Goal: Information Seeking & Learning: Learn about a topic

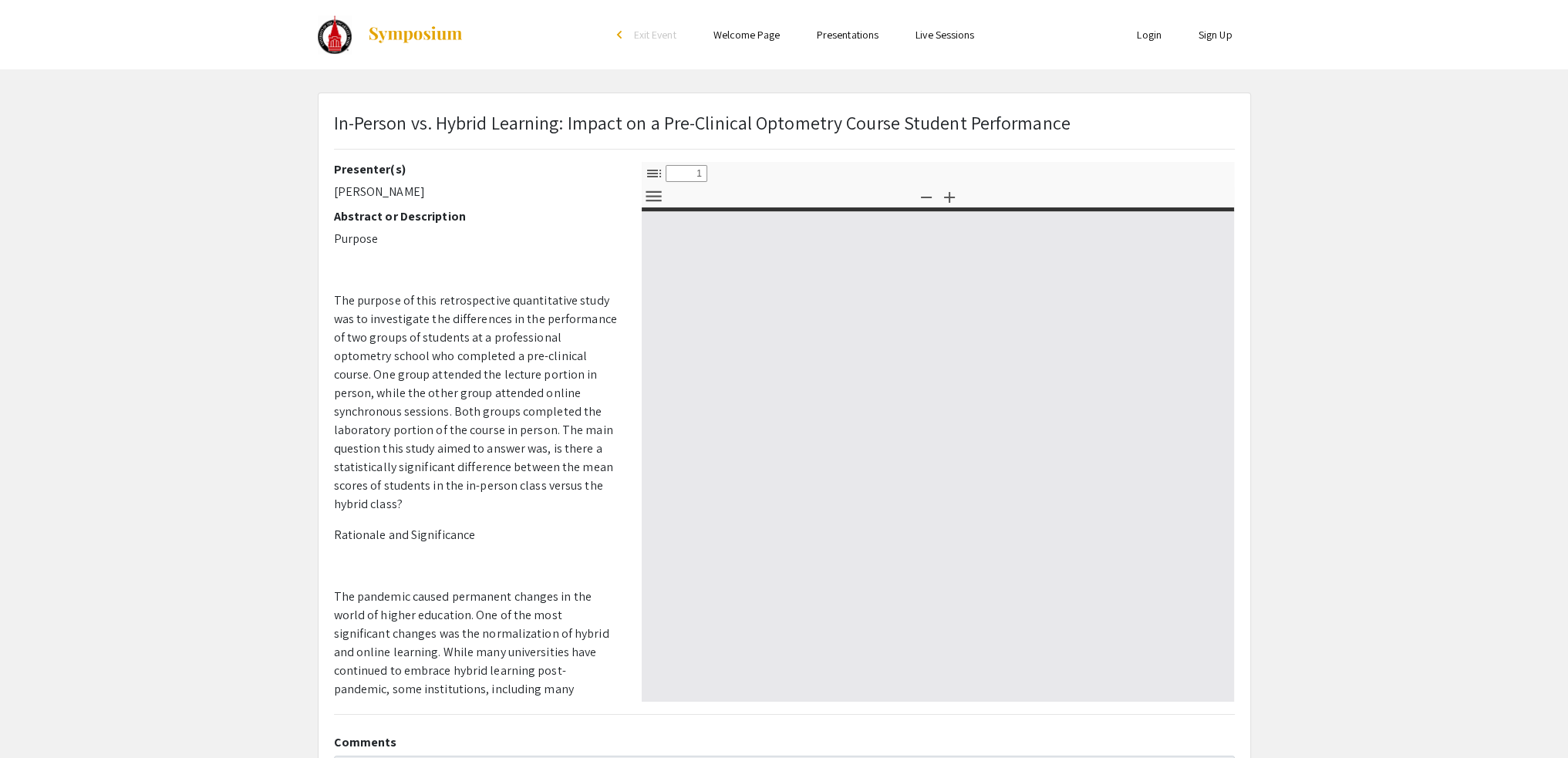
select select "custom"
type input "0"
select select "custom"
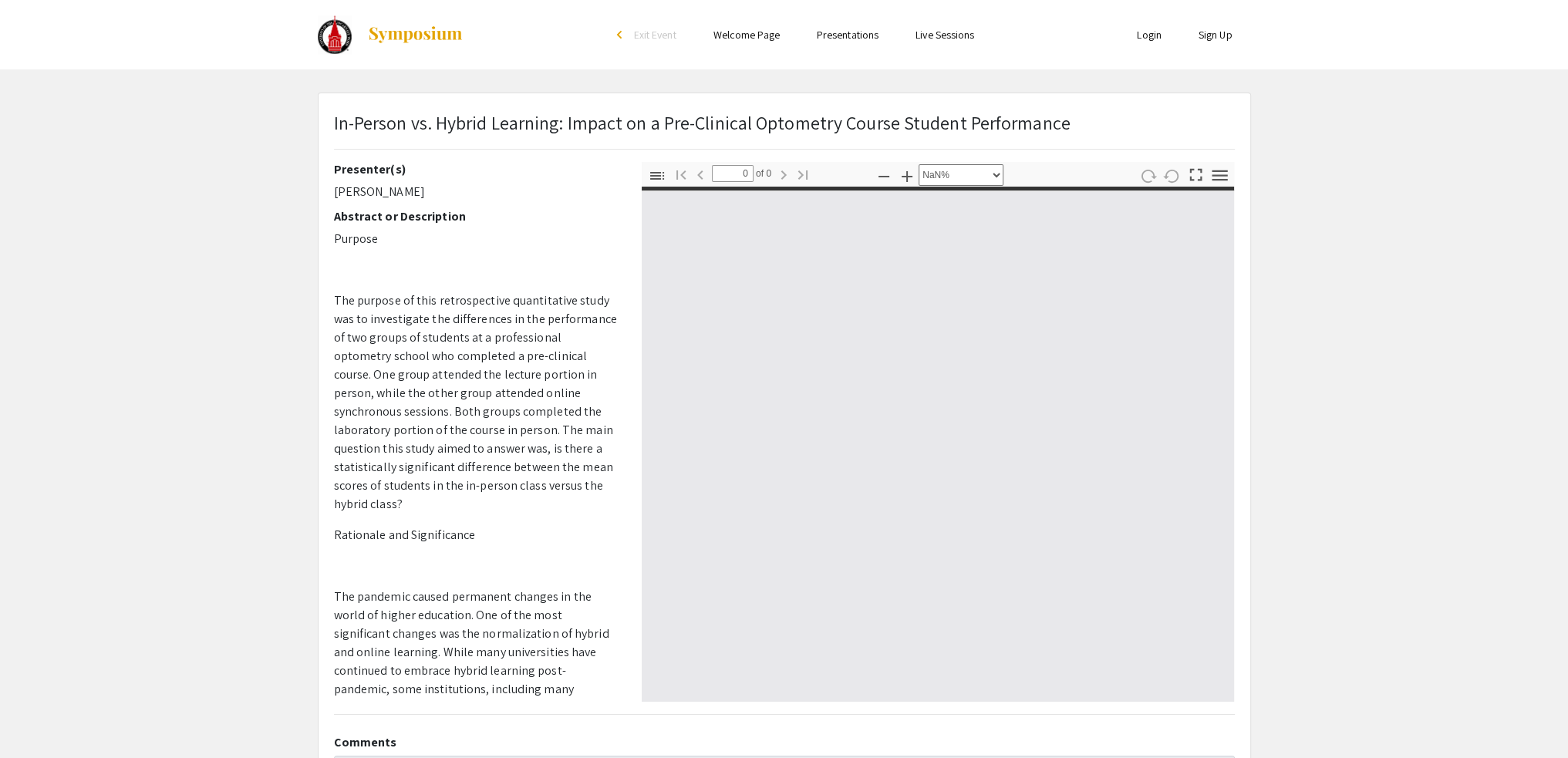
type input "1"
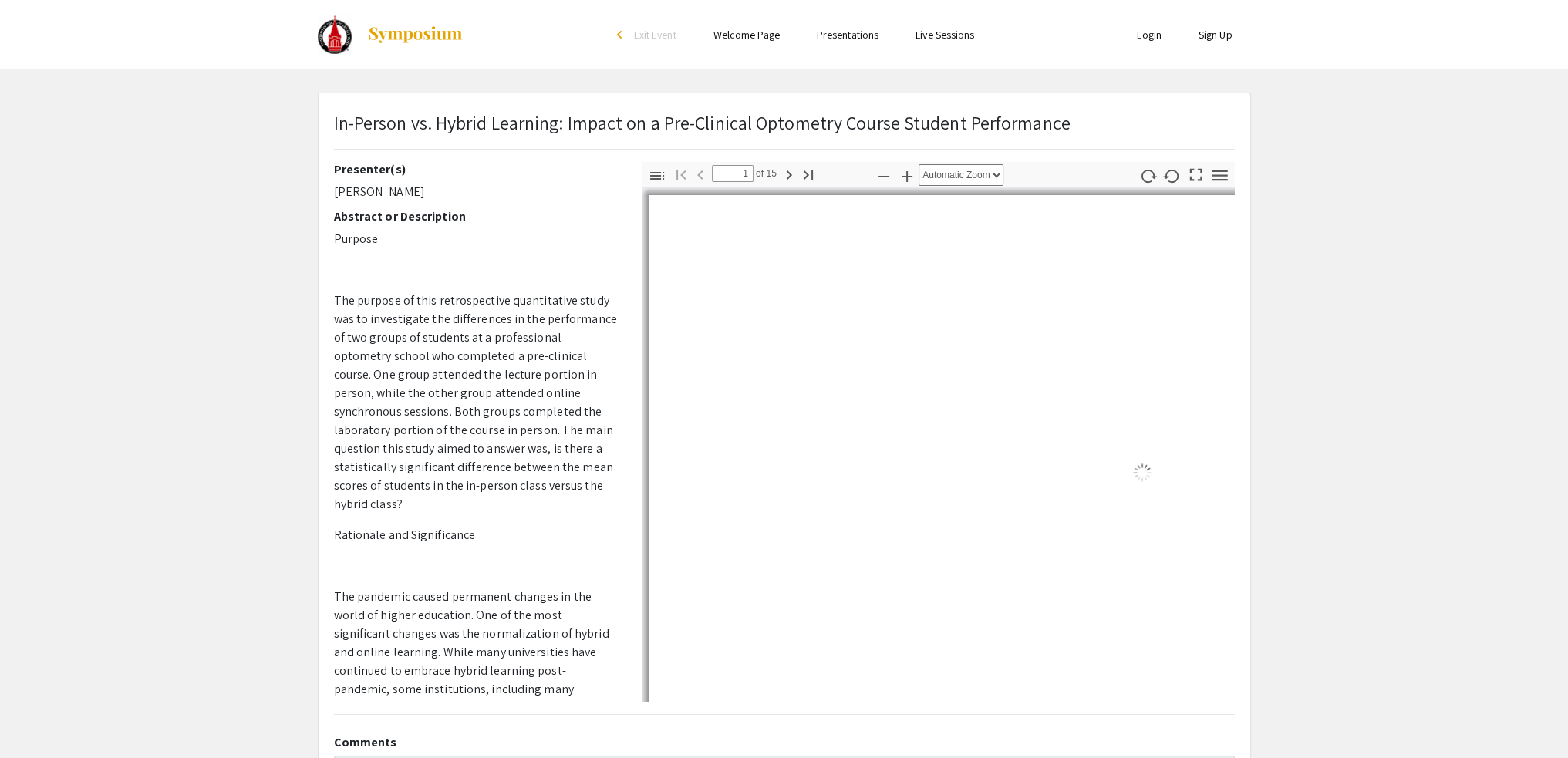
select select "auto"
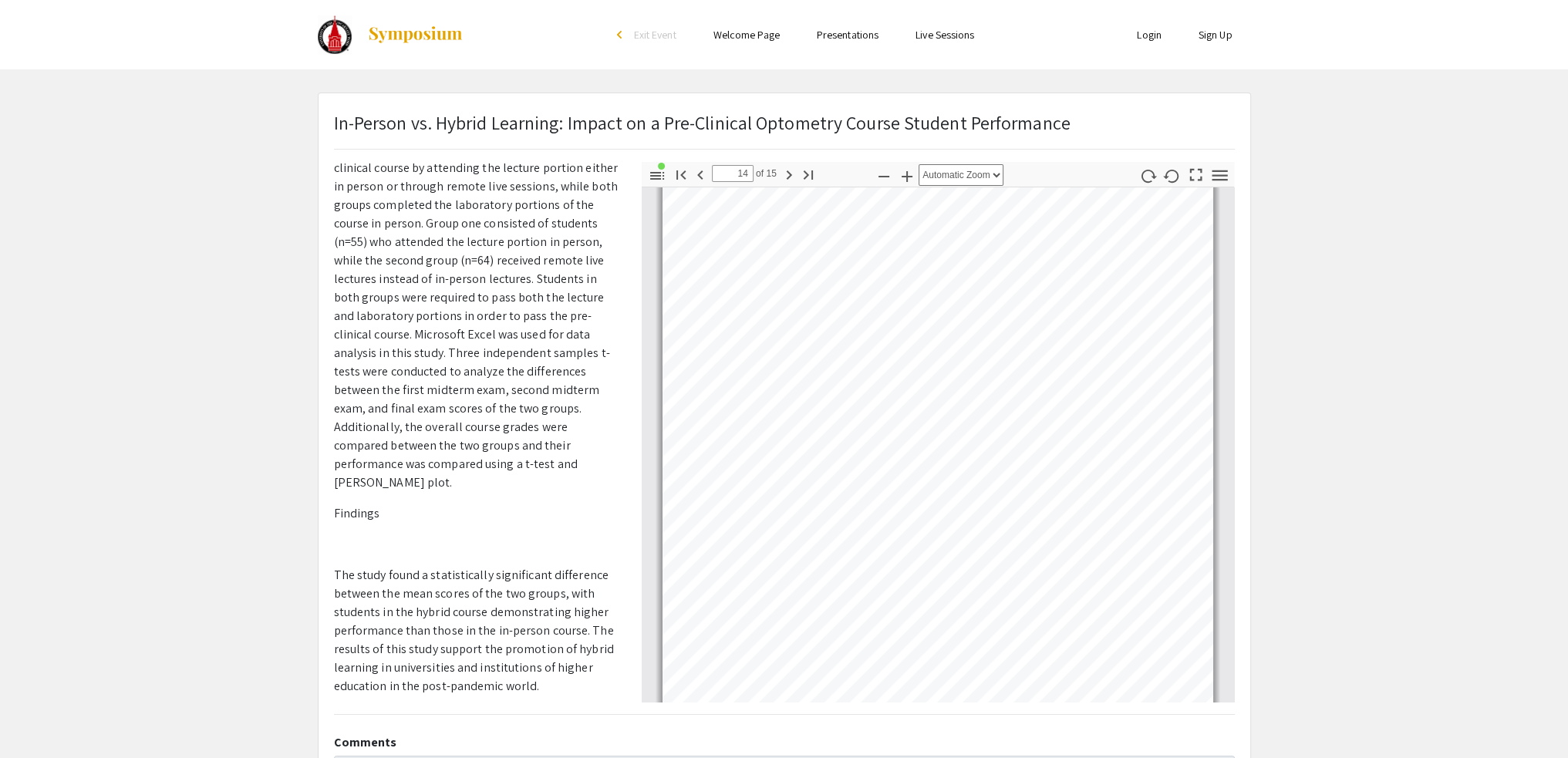
scroll to position [12830, 0]
click at [225, 437] on app-presentation "In-Person vs. Hybrid Learning: Impact on a Pre-Clinical Optometry Course Studen…" at bounding box center [784, 481] width 1568 height 779
click at [406, 312] on p "This study utilized a qualitative retrospective design. Two different groups of…" at bounding box center [476, 306] width 285 height 370
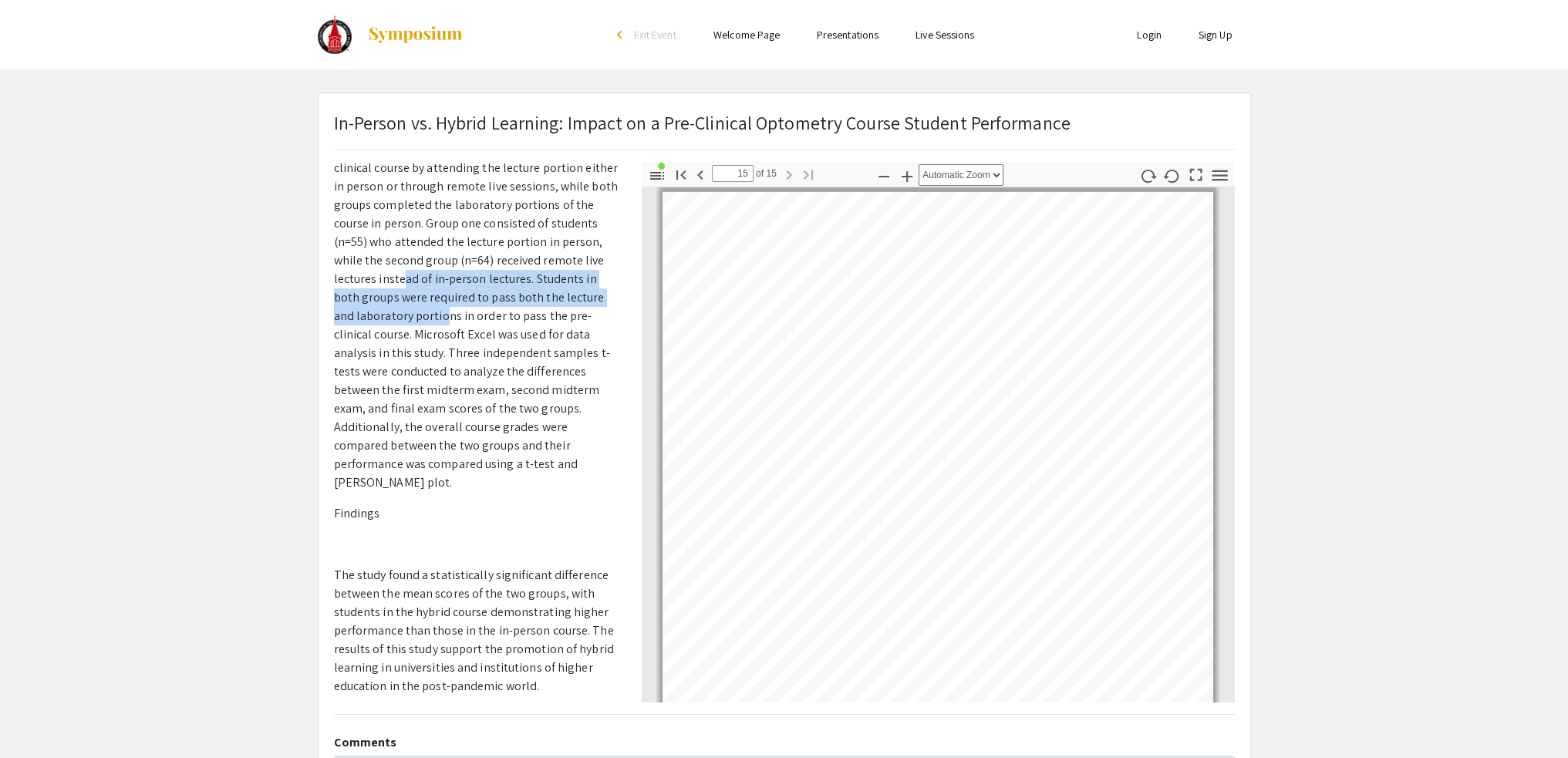
drag, startPoint x: 398, startPoint y: 261, endPoint x: 442, endPoint y: 319, distance: 72.8
click at [441, 293] on p "This study utilized a qualitative retrospective design. Two different groups of…" at bounding box center [476, 306] width 285 height 370
click at [442, 334] on p "This study utilized a qualitative retrospective design. Two different groups of…" at bounding box center [476, 306] width 285 height 370
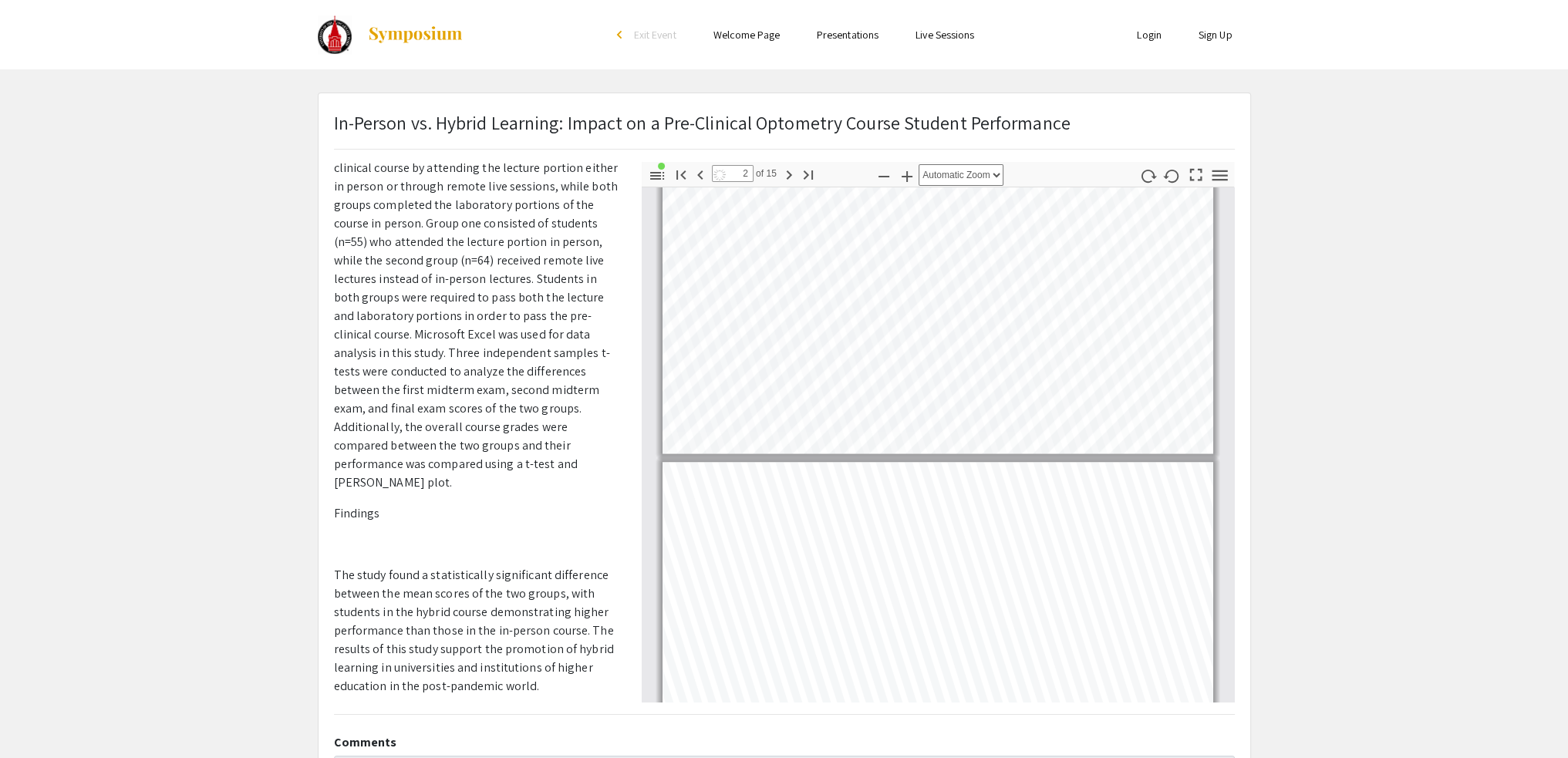
scroll to position [440, 0]
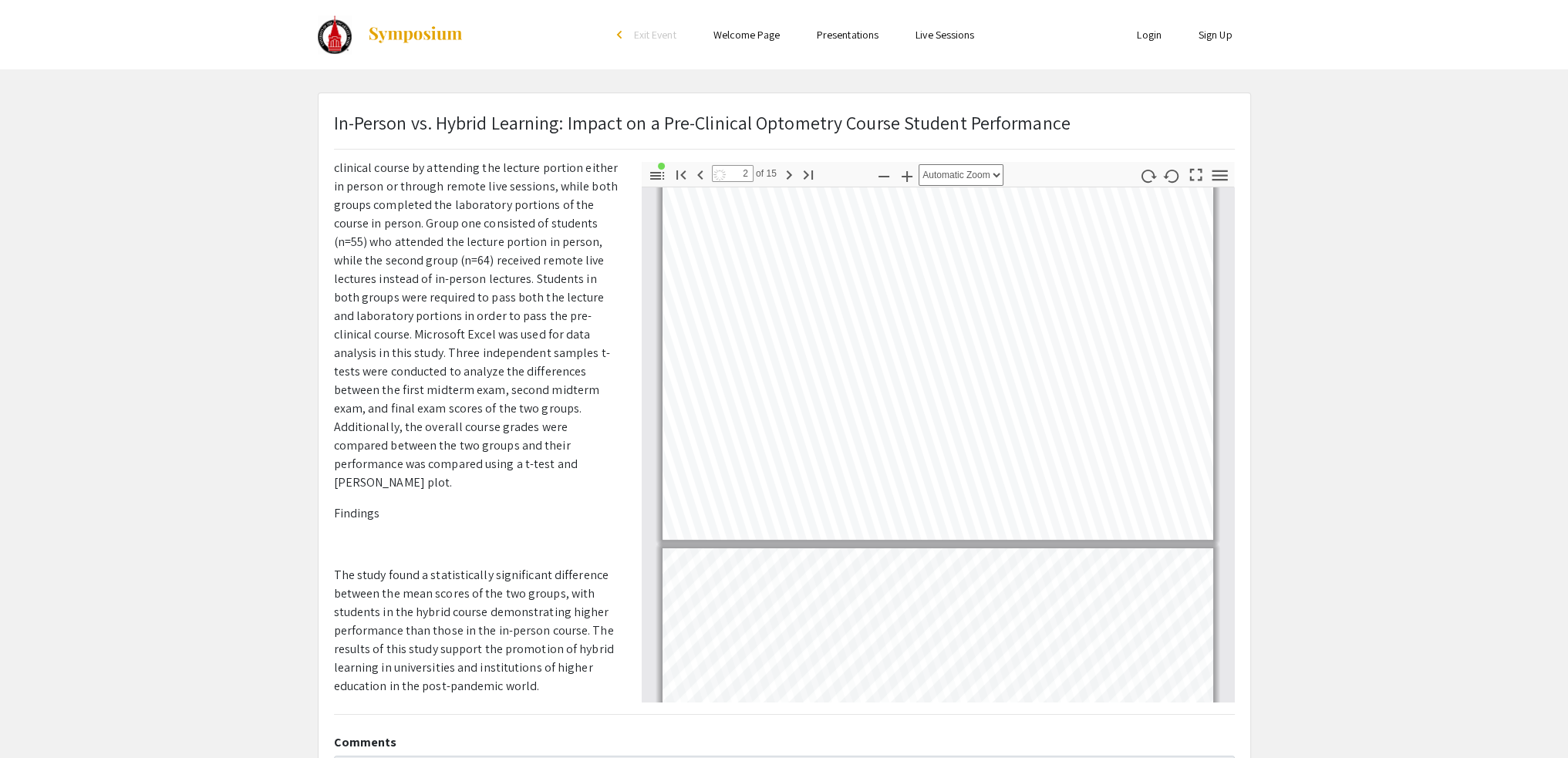
type input "1"
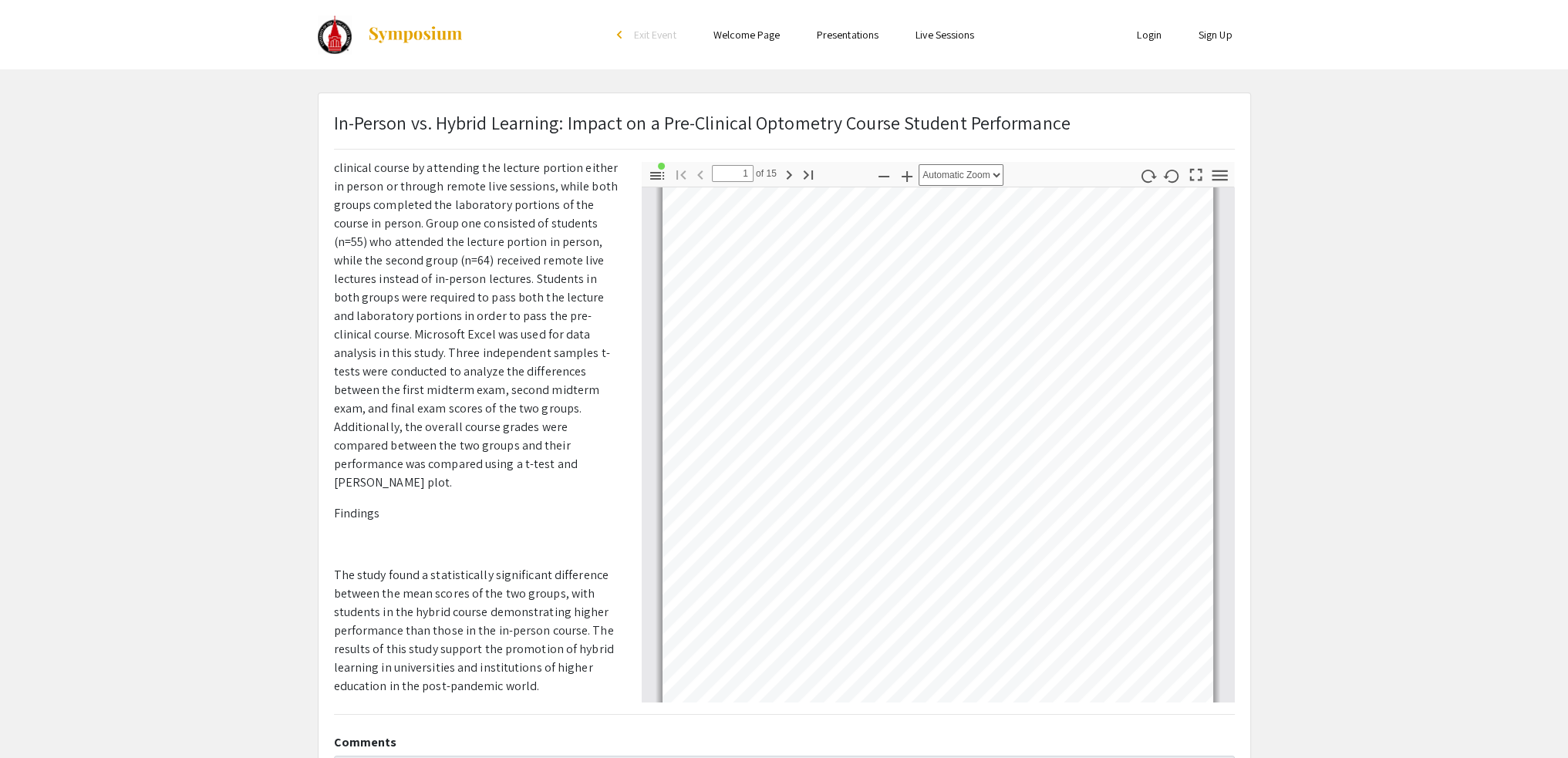
scroll to position [0, 0]
